Goal: Task Accomplishment & Management: Complete application form

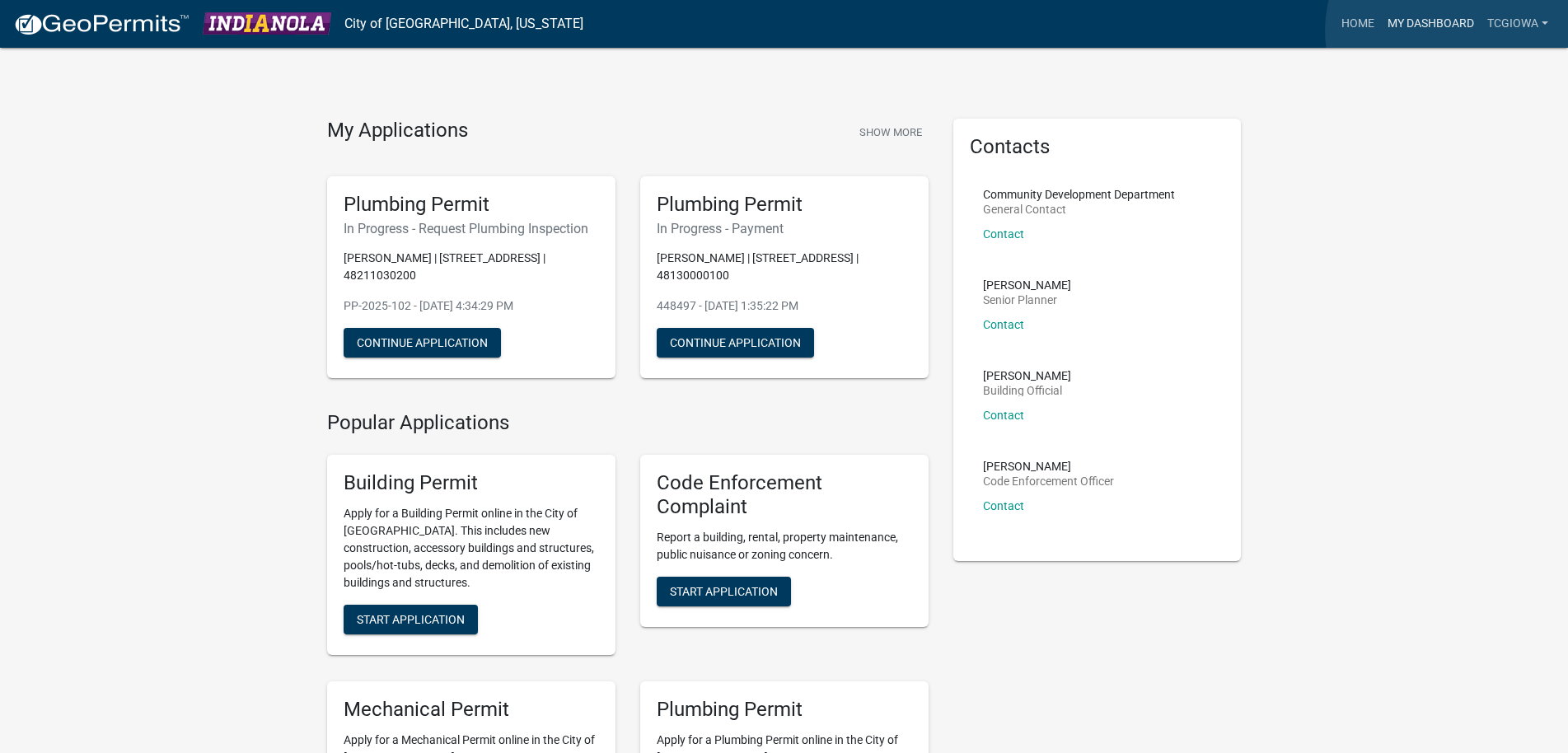
click at [1450, 31] on link "My Dashboard" at bounding box center [1431, 24] width 100 height 31
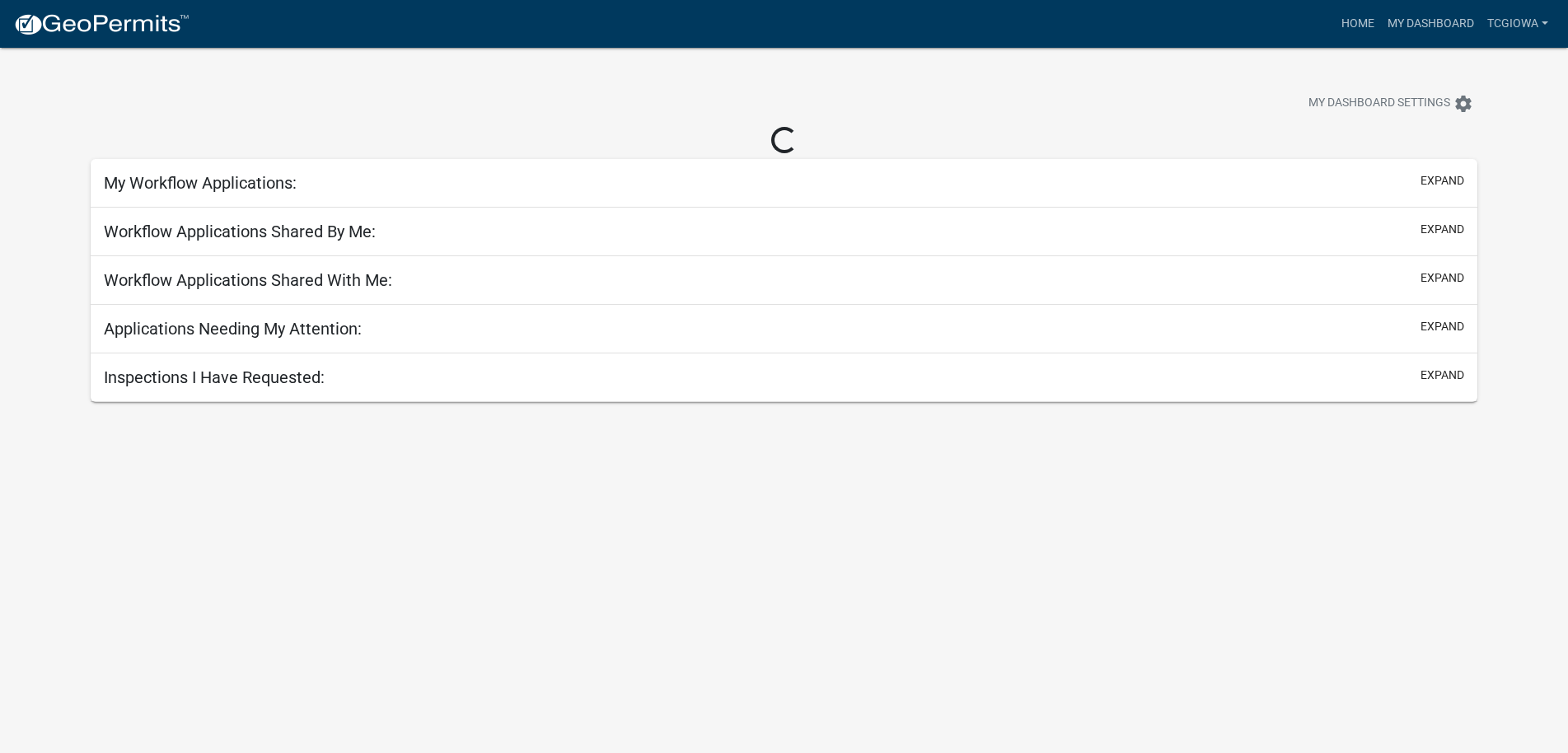
select select "3: 100"
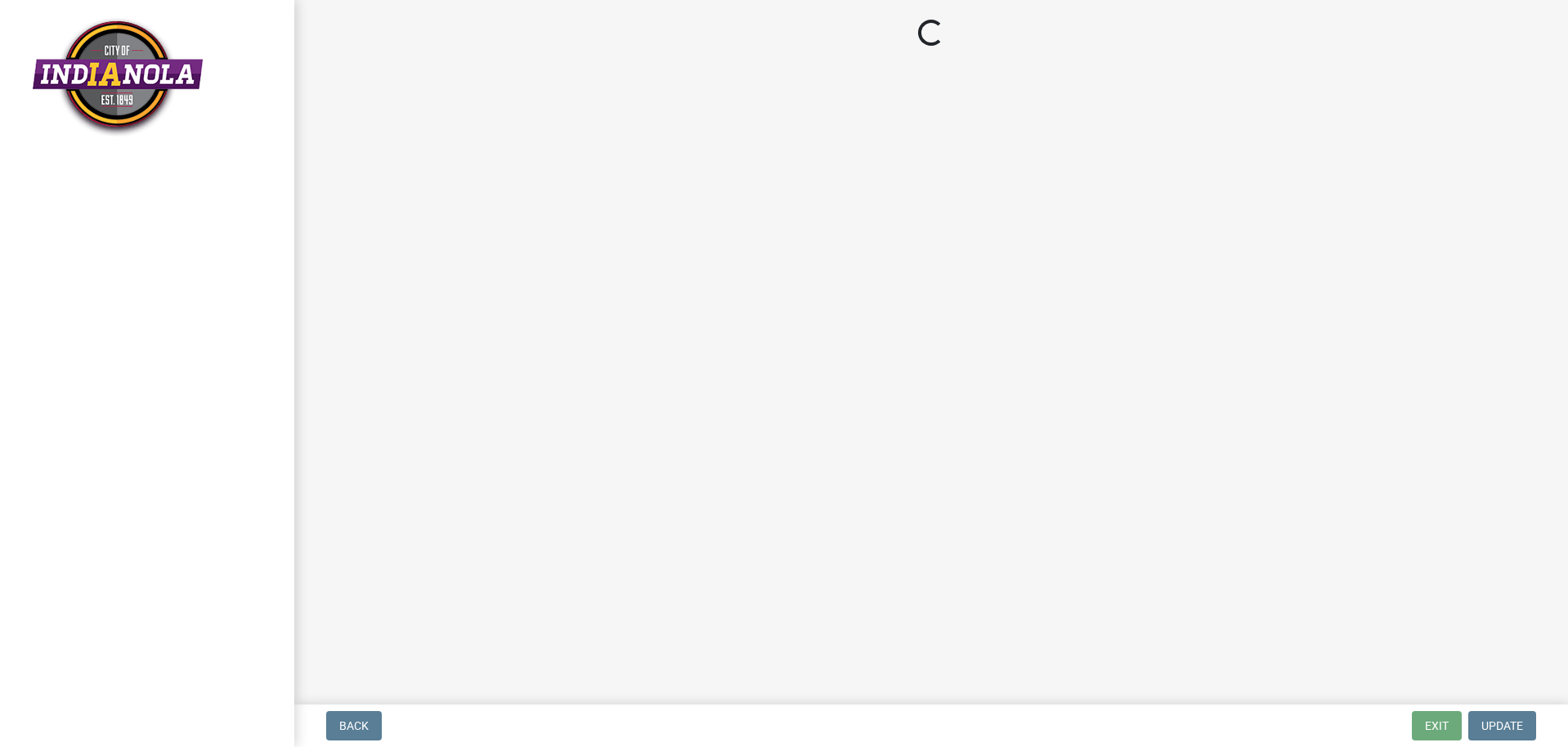
select select "90b36dbe-a3c5-433e-a0e2-0f20ac40aee5"
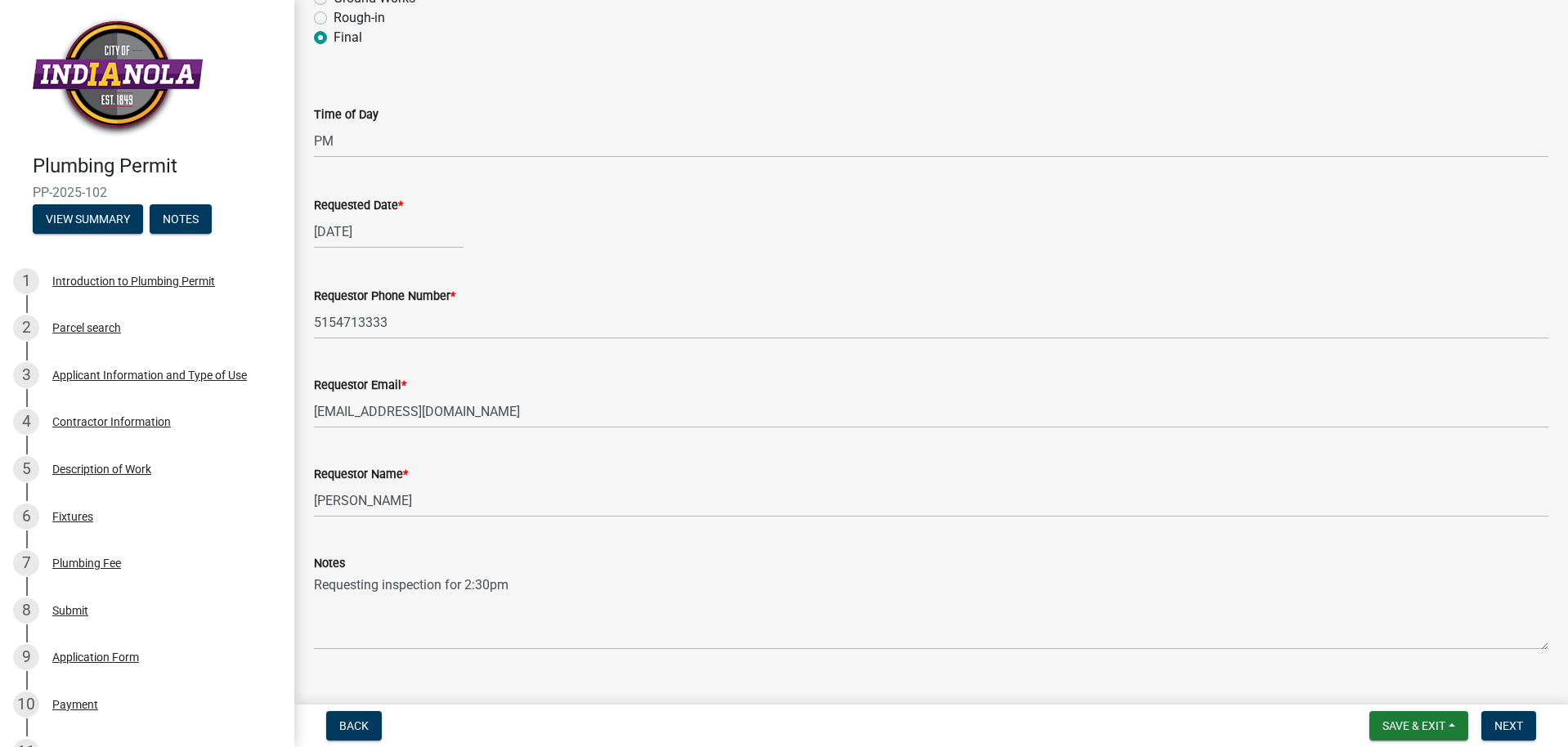
scroll to position [190, 0]
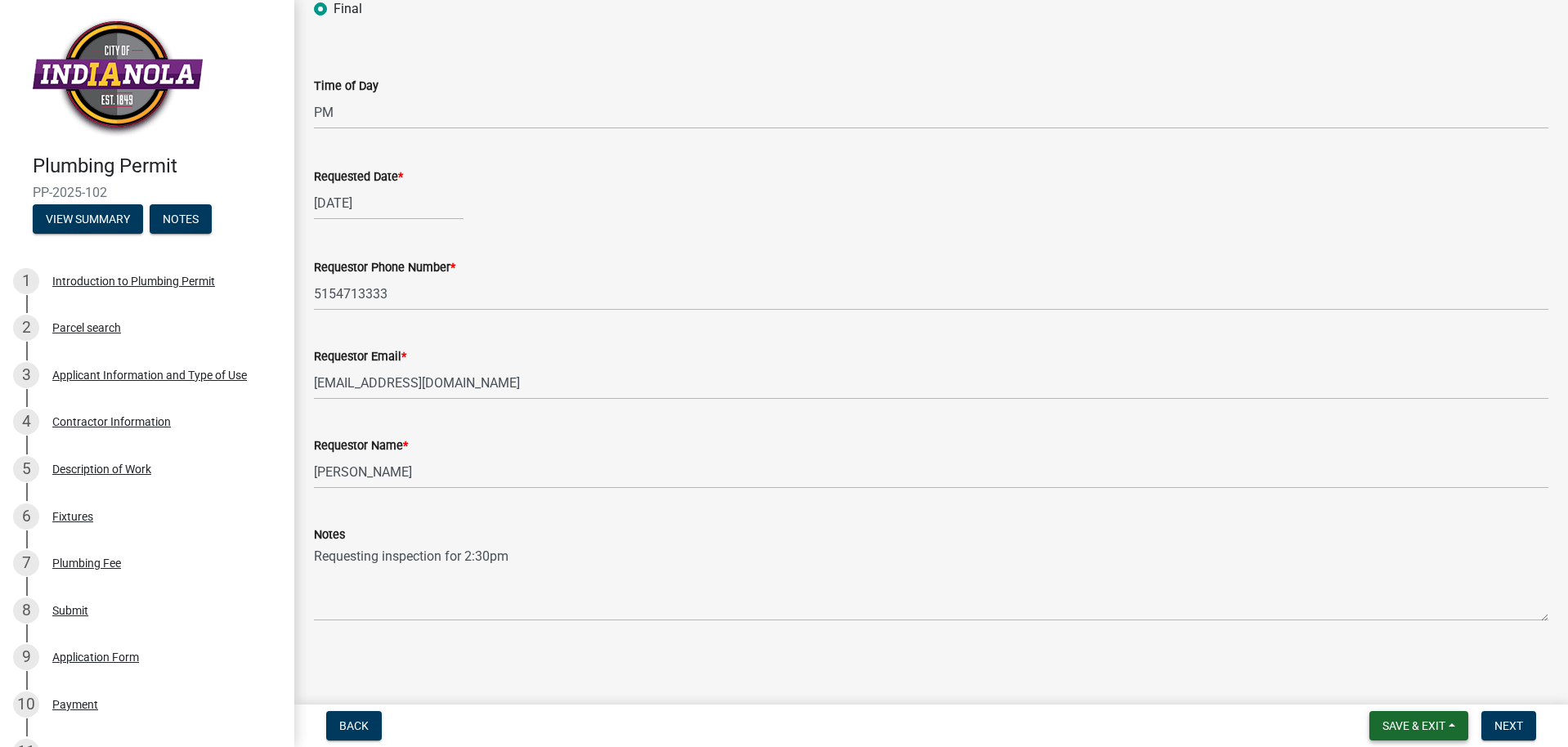
click at [1440, 728] on span "Save & Exit" at bounding box center [1414, 726] width 63 height 13
click at [1397, 672] on button "Save & Exit" at bounding box center [1402, 683] width 130 height 39
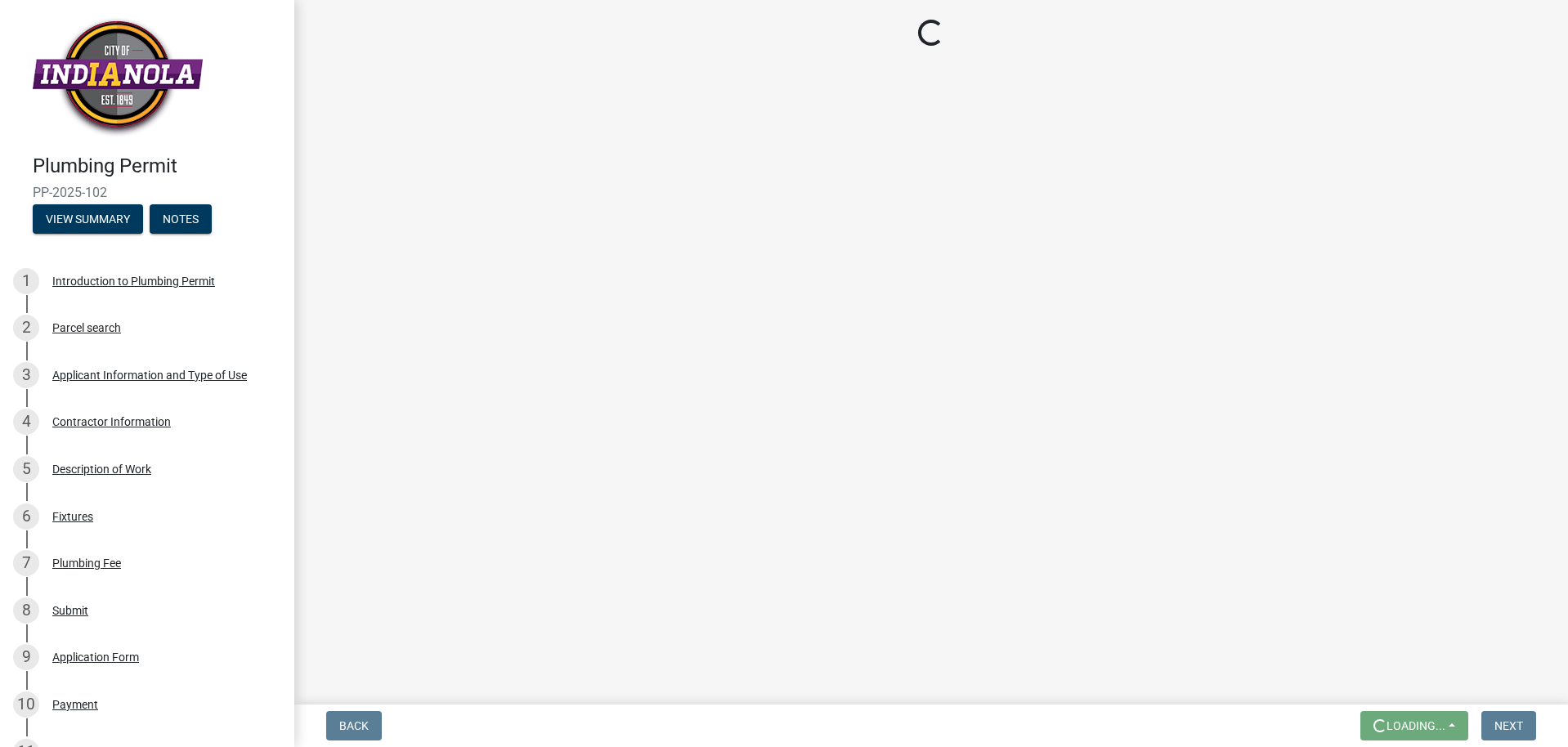
scroll to position [0, 0]
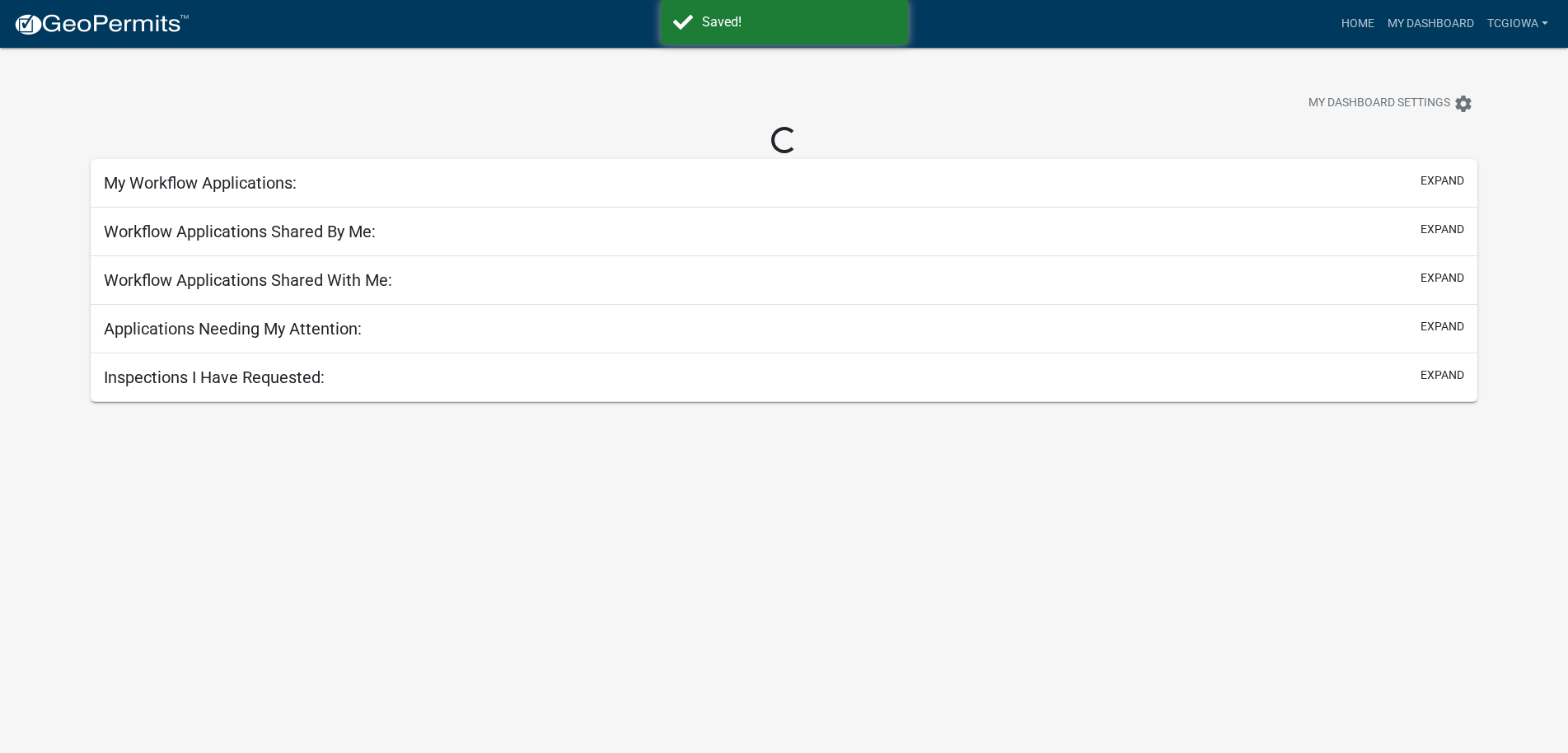
select select "3: 100"
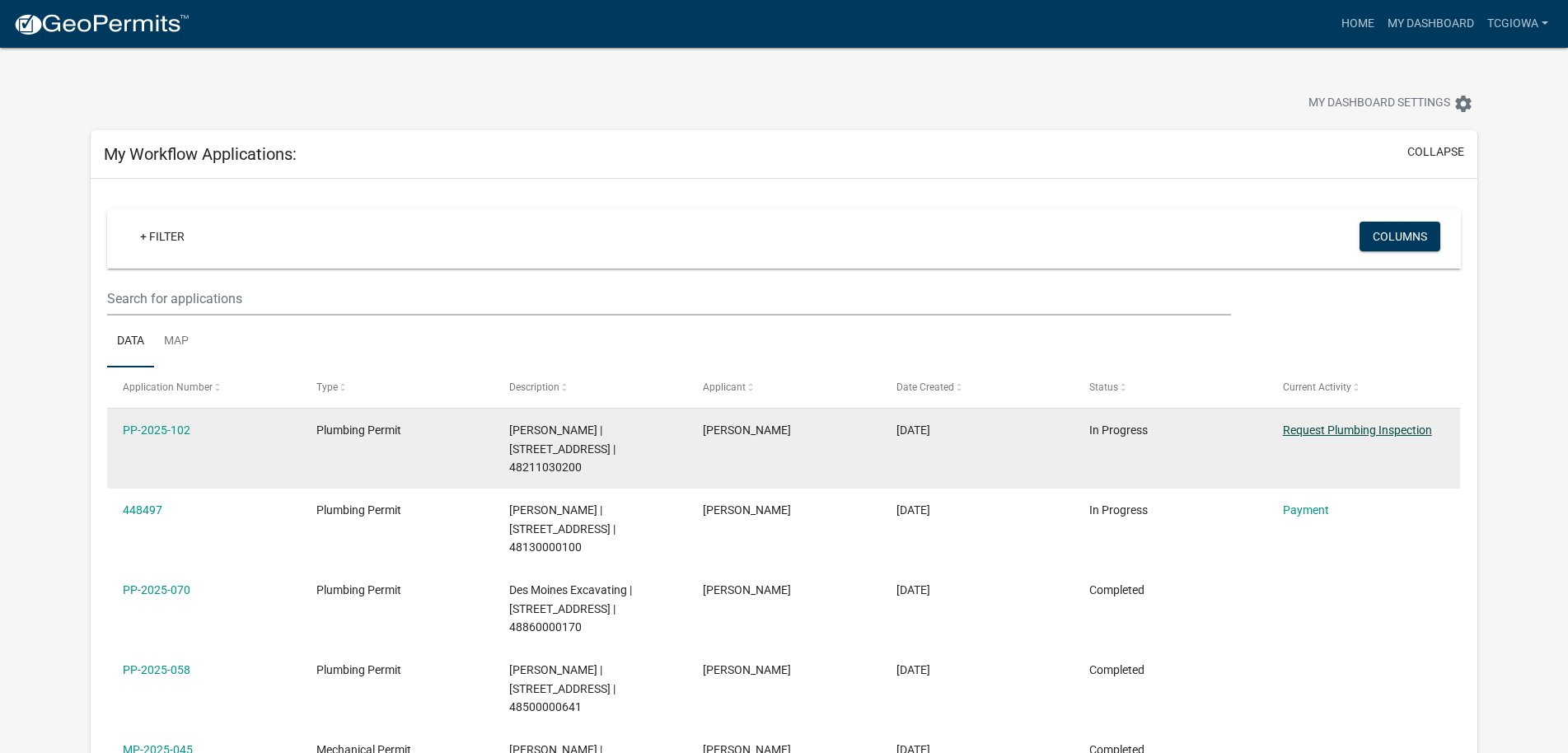
click at [1349, 429] on link "Request Plumbing Inspection" at bounding box center [1357, 430] width 149 height 13
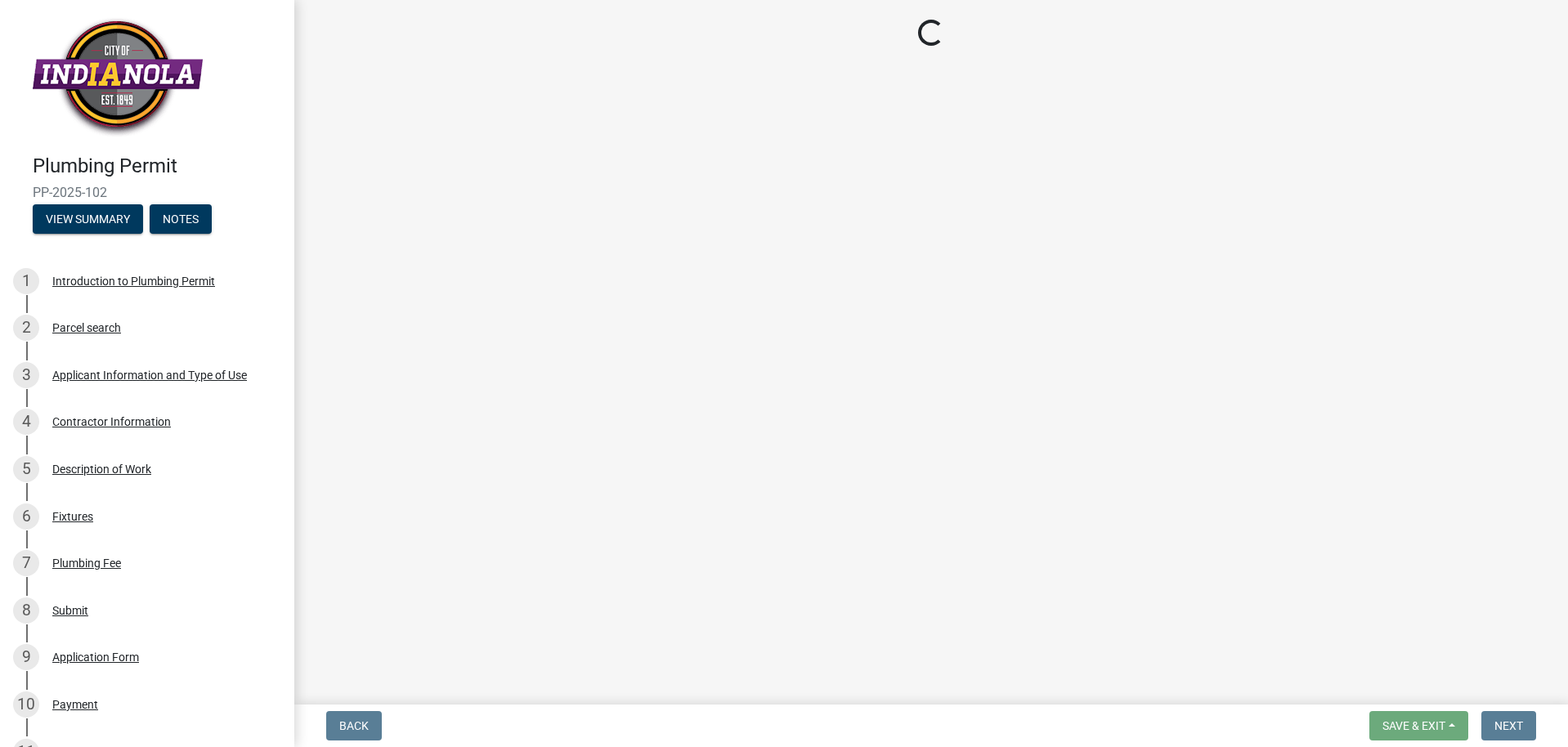
select select "90b36dbe-a3c5-433e-a0e2-0f20ac40aee5"
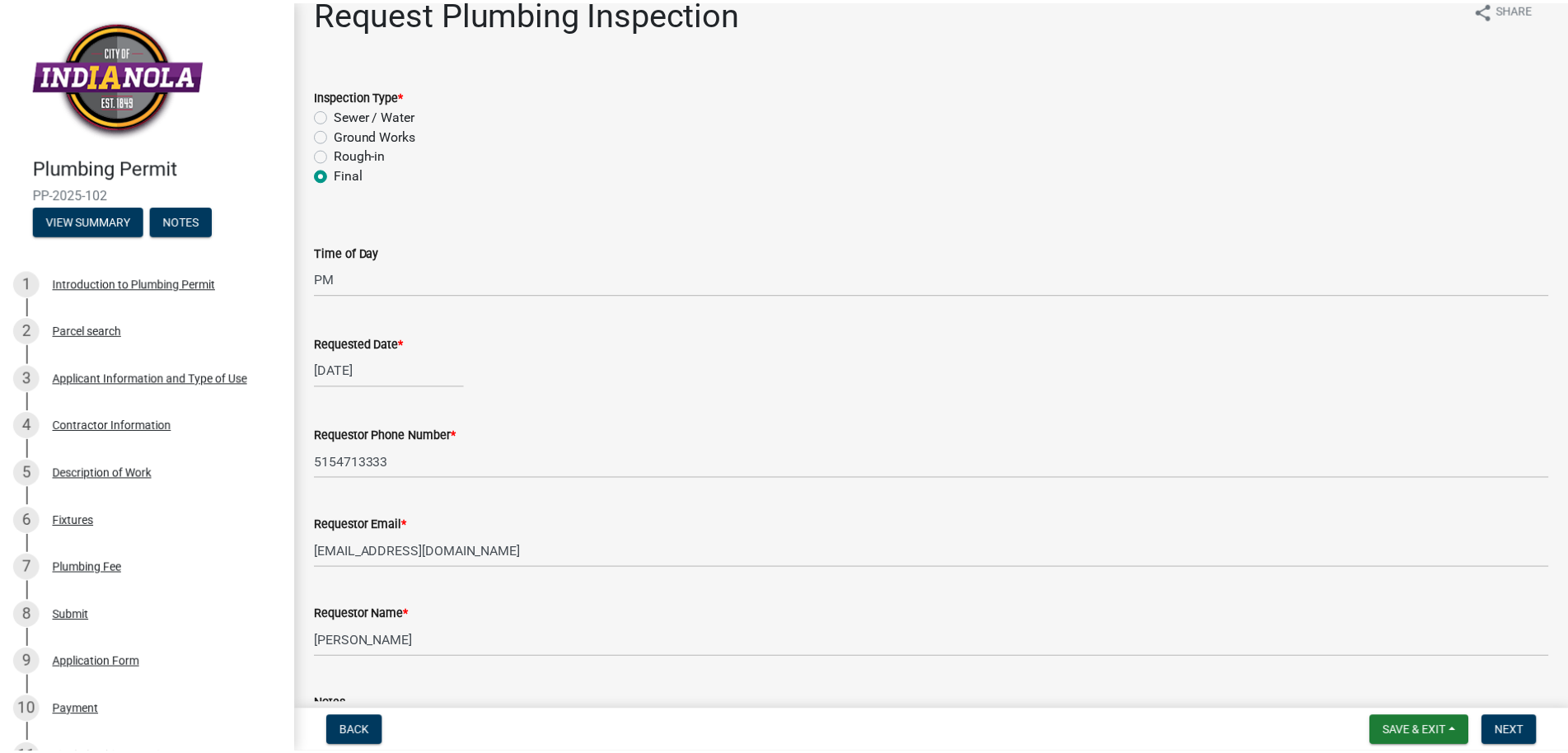
scroll to position [192, 0]
